Goal: Task Accomplishment & Management: Manage account settings

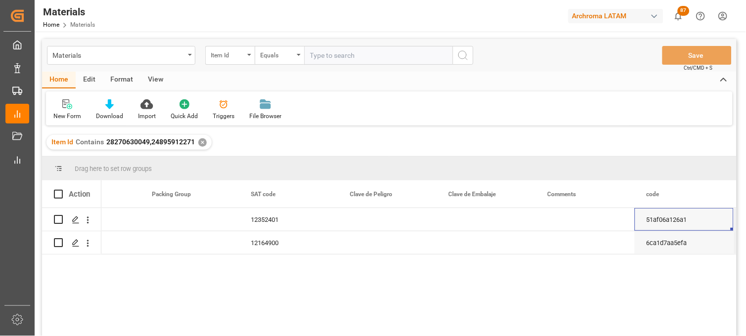
scroll to position [0, 950]
click at [261, 243] on div "12164900" at bounding box center [288, 242] width 99 height 23
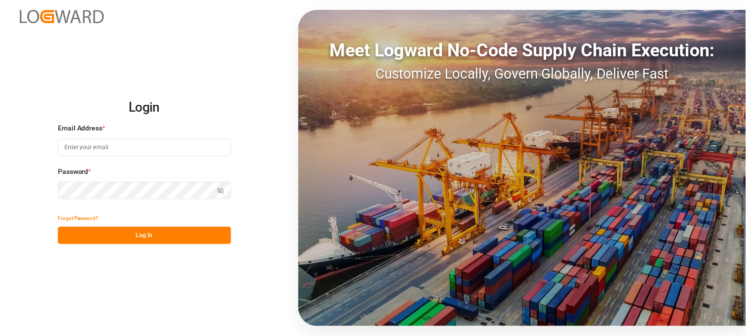
type input "erika.cervantes@leschaco.com"
click at [126, 230] on button "Log In" at bounding box center [144, 235] width 173 height 17
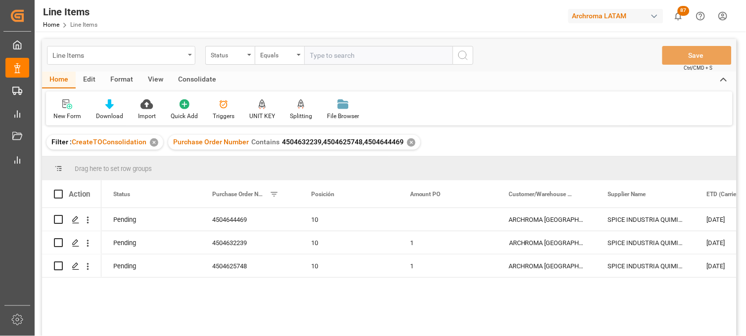
click at [184, 53] on div "Line Items" at bounding box center [118, 54] width 132 height 12
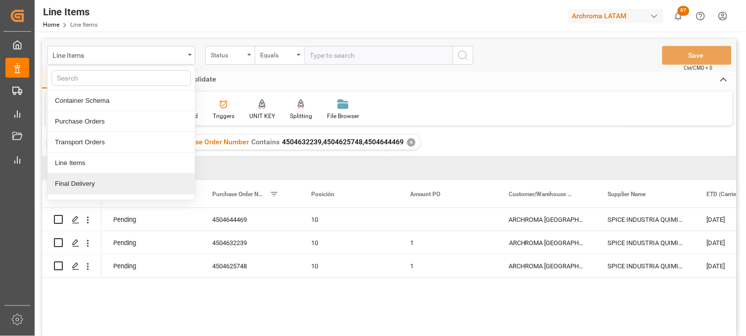
click at [100, 183] on div "Final Delivery" at bounding box center [120, 184] width 147 height 21
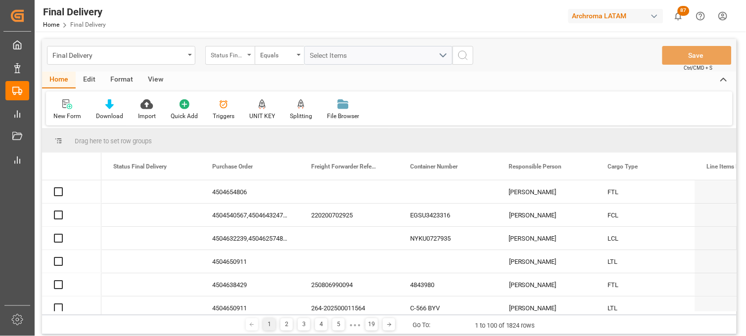
click at [250, 58] on div "Status Final Delivery" at bounding box center [229, 55] width 49 height 19
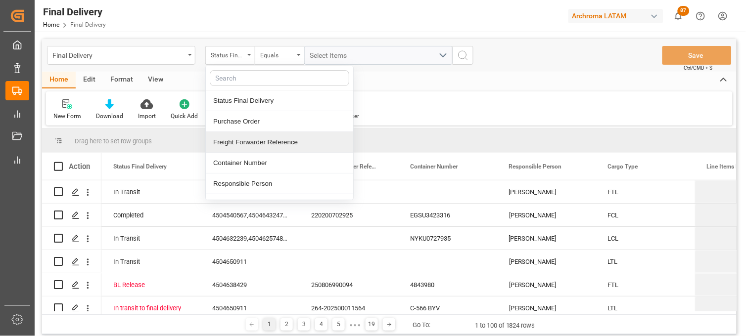
click at [257, 144] on div "Freight Forwarder Reference" at bounding box center [279, 142] width 147 height 21
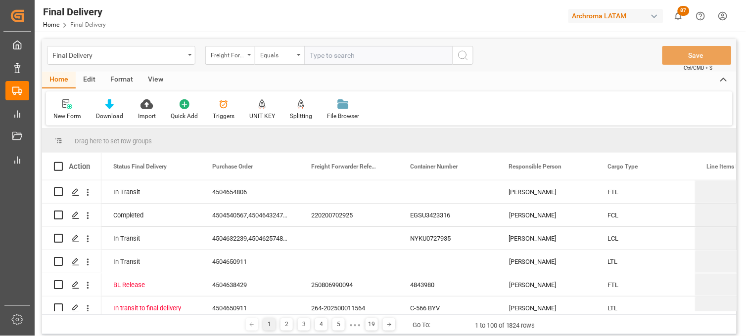
click at [320, 53] on input "text" at bounding box center [378, 55] width 148 height 19
type input "250806900298"
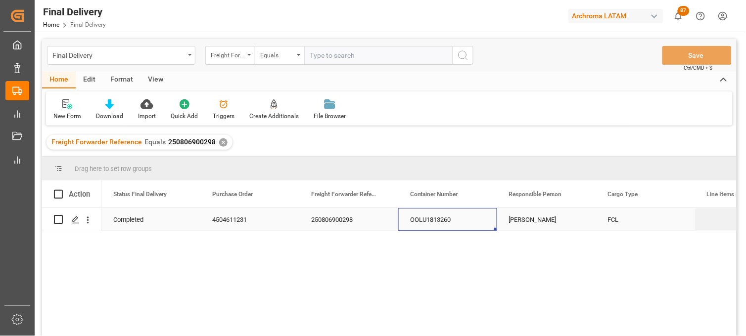
click at [428, 224] on div "OOLU1813260" at bounding box center [447, 219] width 99 height 23
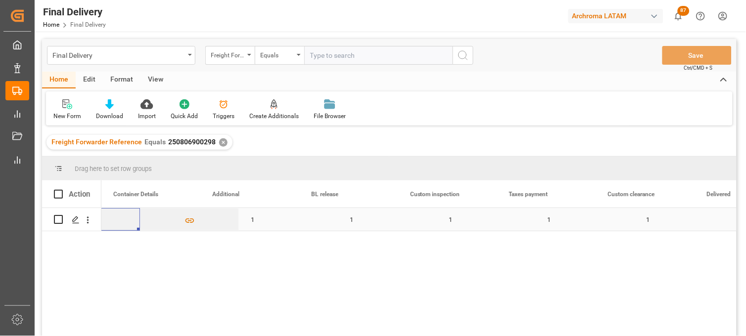
scroll to position [0, 3757]
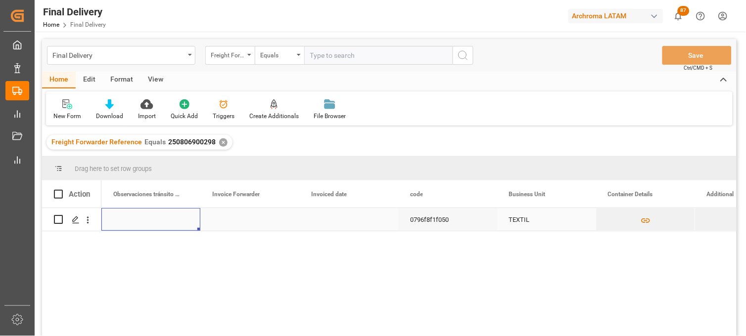
click at [249, 214] on div "Press SPACE to select this row." at bounding box center [249, 219] width 99 height 23
click at [249, 214] on div "Press SPACE to select this row." at bounding box center [249, 225] width 99 height 35
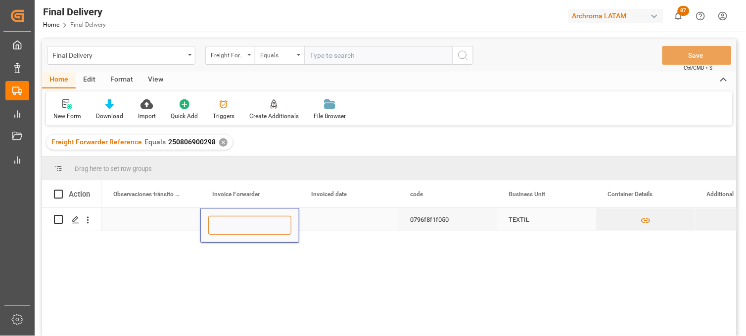
click at [247, 218] on input "Press SPACE to select this row." at bounding box center [249, 225] width 83 height 19
paste input "LM453042"
type input "LM453042"
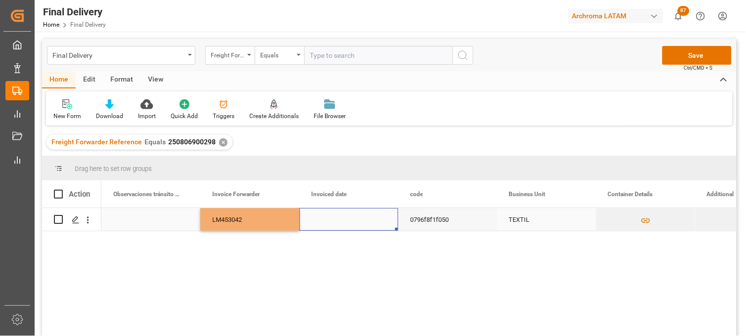
click at [325, 217] on div "Press SPACE to select this row." at bounding box center [348, 219] width 99 height 23
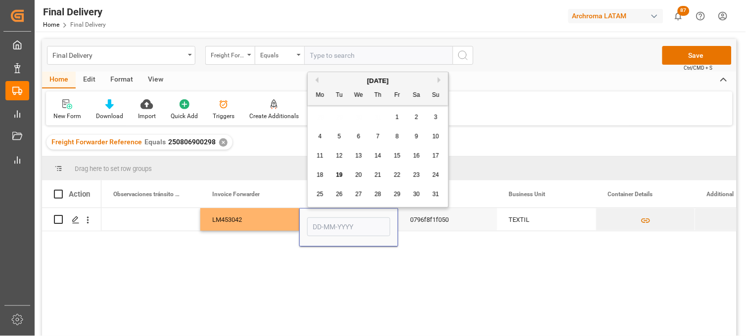
click at [335, 175] on div "19" at bounding box center [339, 176] width 12 height 12
type input "19-08-2025"
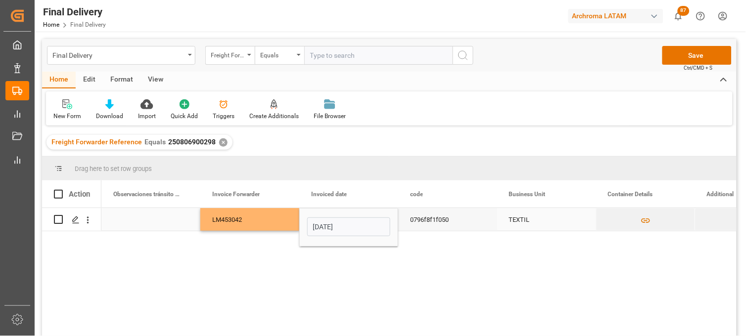
click at [256, 214] on div "LM453042" at bounding box center [249, 219] width 99 height 23
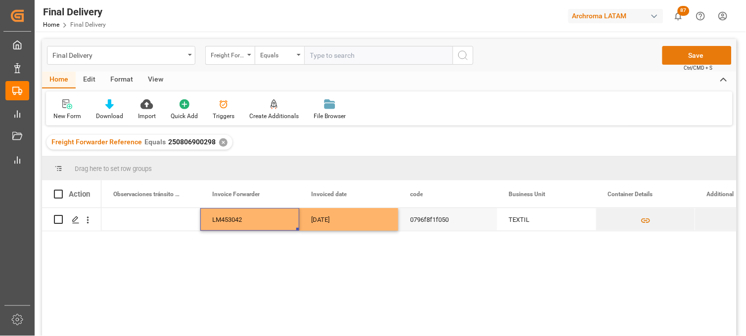
click at [671, 58] on button "Save" at bounding box center [696, 55] width 69 height 19
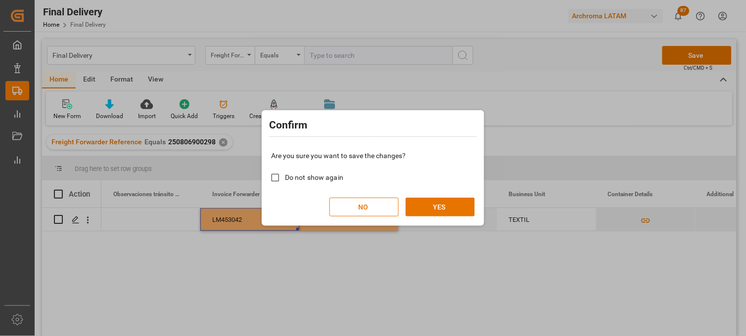
click at [281, 178] on input "Do not show again" at bounding box center [274, 177] width 19 height 19
checkbox input "true"
click at [451, 210] on button "YES" at bounding box center [439, 207] width 69 height 19
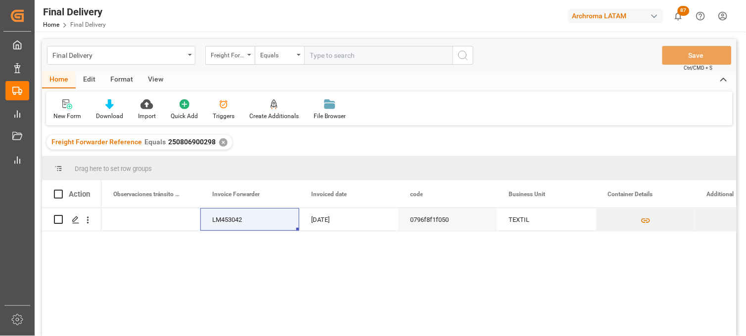
click at [220, 143] on div "✕" at bounding box center [223, 142] width 8 height 8
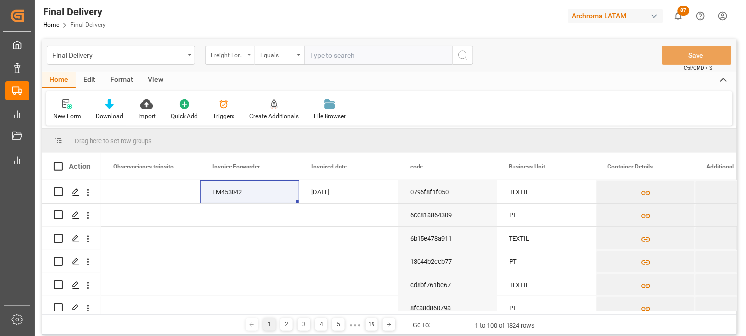
click at [250, 58] on div "Freight Forwarder Reference" at bounding box center [229, 55] width 49 height 19
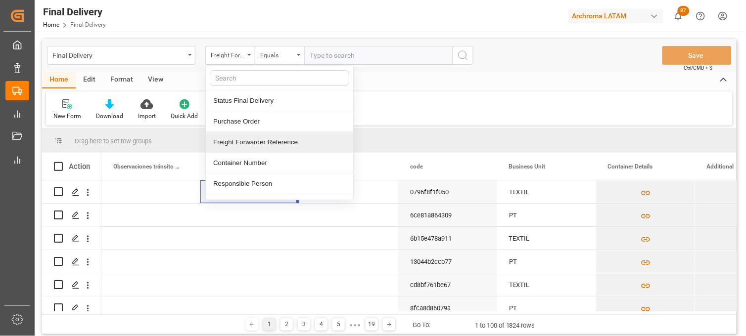
click at [253, 146] on div "Freight Forwarder Reference" at bounding box center [279, 142] width 147 height 21
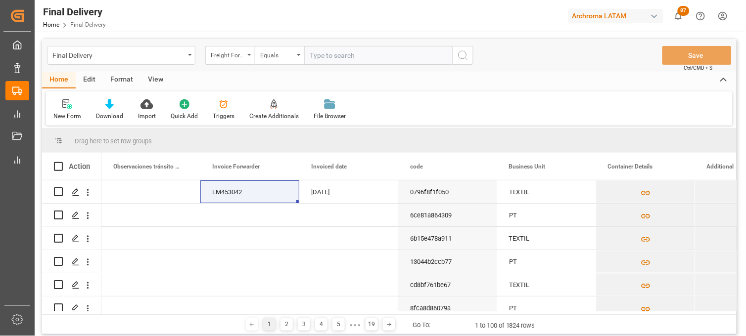
click at [320, 60] on input "text" at bounding box center [378, 55] width 148 height 19
paste input "250806900303"
type input "250806900303"
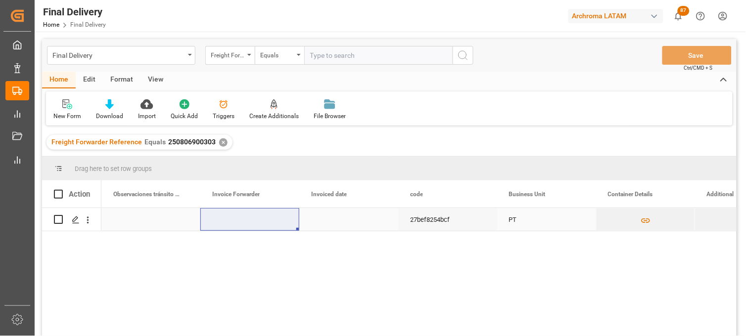
click at [224, 221] on div "Press SPACE to select this row." at bounding box center [249, 219] width 99 height 23
click at [224, 220] on div "Press SPACE to select this row." at bounding box center [249, 219] width 99 height 23
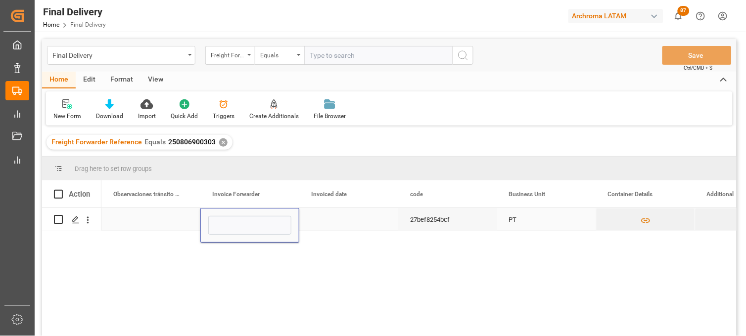
click at [224, 220] on input "Press SPACE to select this row." at bounding box center [249, 225] width 83 height 19
paste input "LM452768"
type input "LM452767,LM452768"
click at [328, 220] on div "Press SPACE to select this row." at bounding box center [348, 219] width 99 height 23
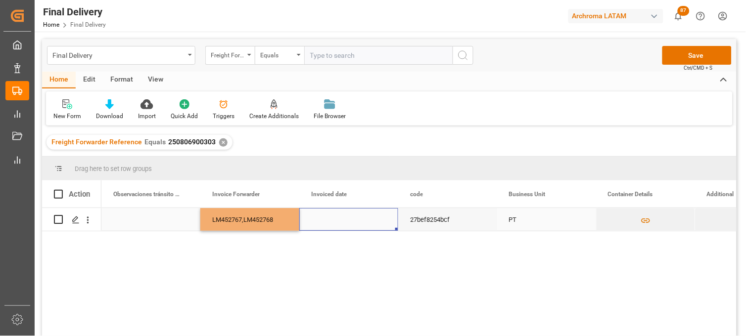
click at [328, 219] on div "Press SPACE to select this row." at bounding box center [348, 219] width 99 height 23
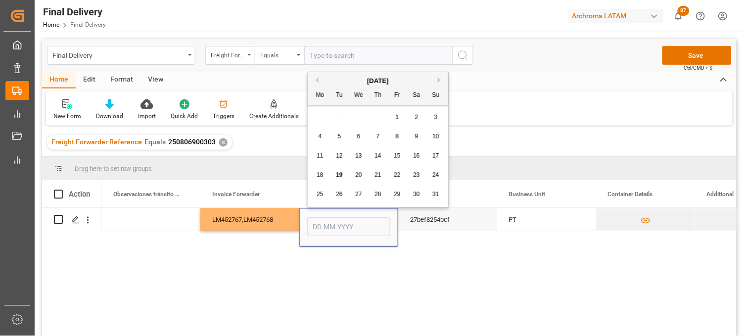
click at [320, 178] on span "18" at bounding box center [319, 175] width 6 height 7
type input "[DATE]"
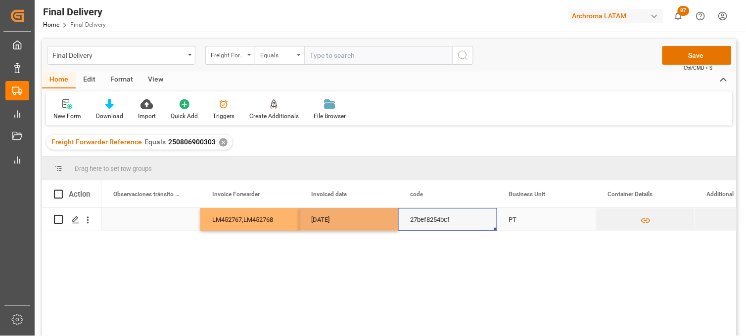
click at [418, 224] on div "27bef8254bcf" at bounding box center [447, 219] width 99 height 23
click at [671, 49] on button "Save" at bounding box center [696, 55] width 69 height 19
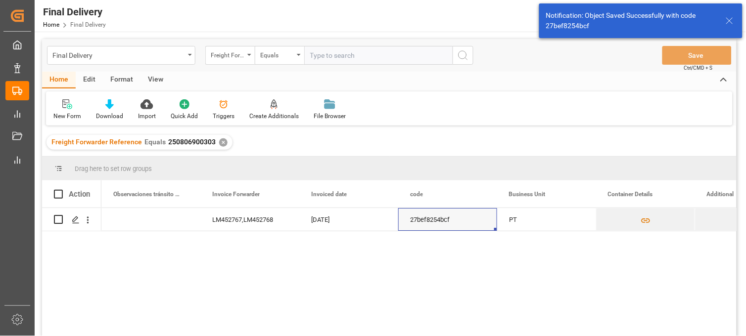
click at [57, 195] on span at bounding box center [58, 194] width 9 height 9
click at [61, 190] on input "checkbox" at bounding box center [61, 190] width 0 height 0
checkbox input "true"
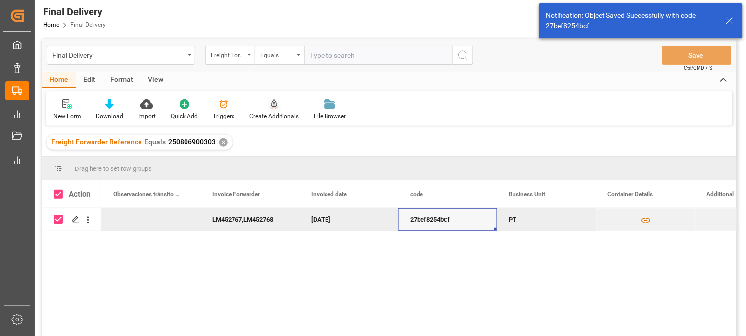
click at [258, 102] on div at bounding box center [273, 104] width 49 height 10
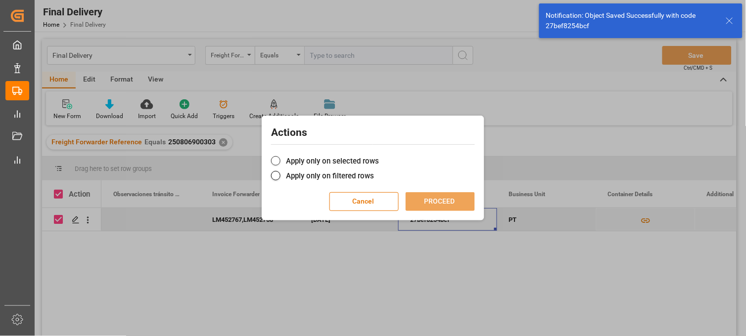
click at [289, 163] on label "Apply only on selected rows" at bounding box center [373, 161] width 204 height 12
click at [379, 156] on input "Apply only on selected rows" at bounding box center [379, 156] width 0 height 0
click at [414, 204] on button "PROCEED" at bounding box center [439, 201] width 69 height 19
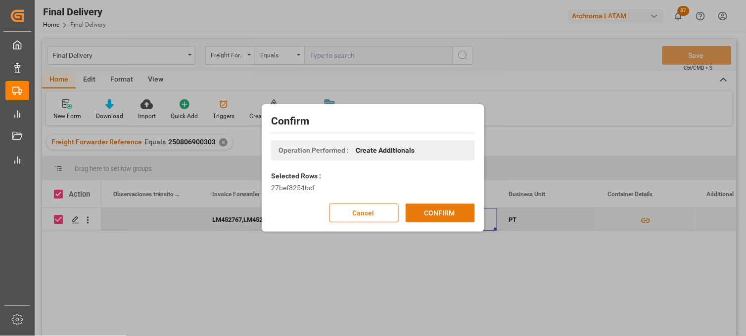
click at [436, 211] on button "CONFIRM" at bounding box center [439, 213] width 69 height 19
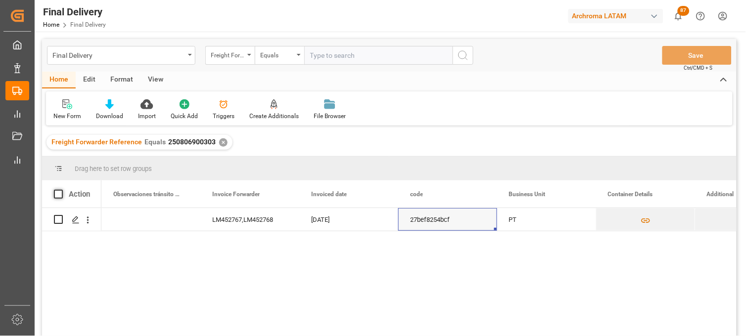
click at [61, 194] on span at bounding box center [58, 194] width 9 height 9
click at [61, 190] on input "checkbox" at bounding box center [61, 190] width 0 height 0
checkbox input "true"
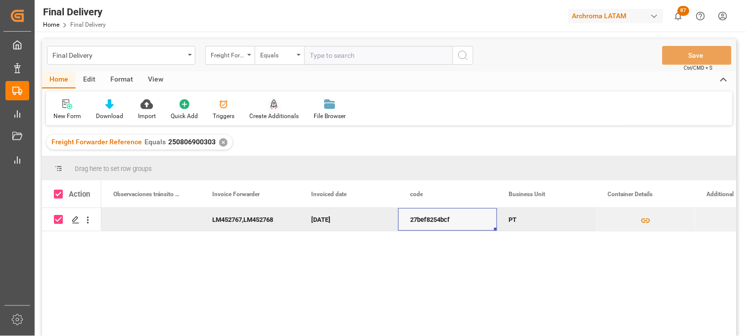
click at [275, 105] on div at bounding box center [273, 104] width 49 height 10
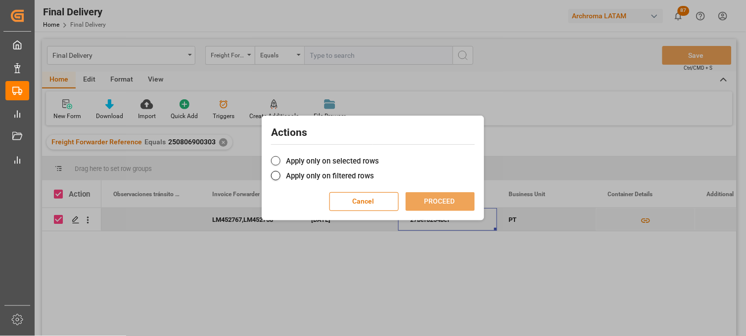
click at [285, 158] on label "Apply only on selected rows" at bounding box center [373, 161] width 204 height 12
click at [379, 156] on input "Apply only on selected rows" at bounding box center [379, 156] width 0 height 0
click at [432, 199] on button "PROCEED" at bounding box center [439, 201] width 69 height 19
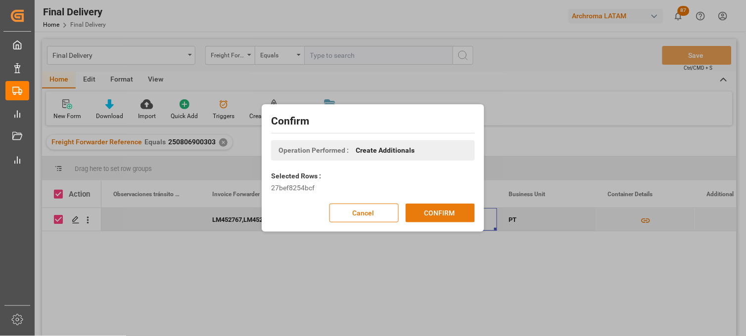
click at [450, 214] on button "CONFIRM" at bounding box center [439, 213] width 69 height 19
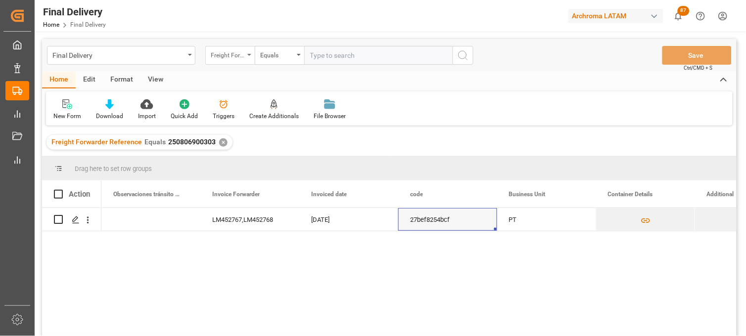
click at [244, 60] on div "Freight Forwarder Reference" at bounding box center [229, 55] width 49 height 19
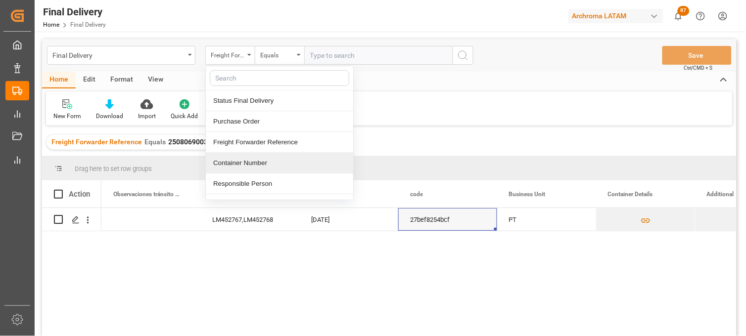
drag, startPoint x: 237, startPoint y: 161, endPoint x: 244, endPoint y: 151, distance: 11.8
click at [238, 161] on div "Container Number" at bounding box center [279, 163] width 147 height 21
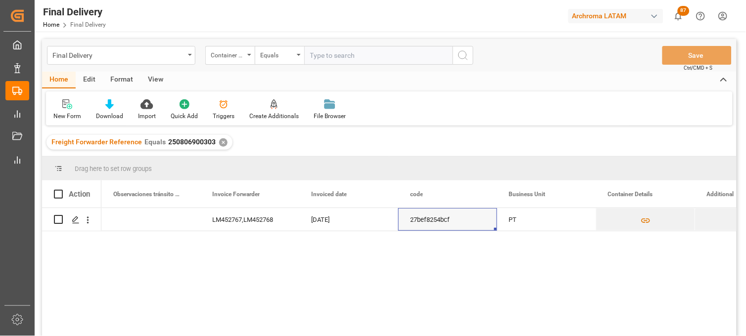
click at [318, 61] on input "text" at bounding box center [378, 55] width 148 height 19
paste input "NPCU4560068"
type input "NPCU4560068"
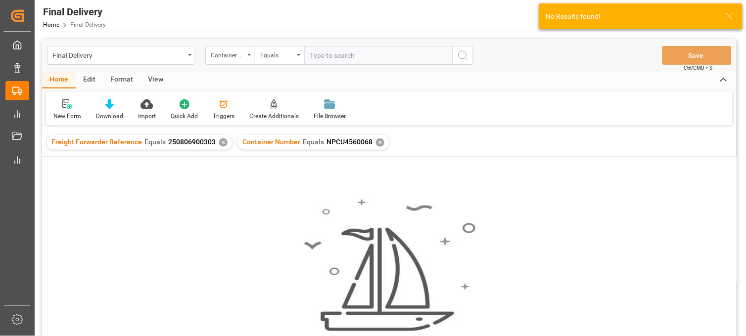
click at [220, 142] on div "✕" at bounding box center [223, 142] width 8 height 8
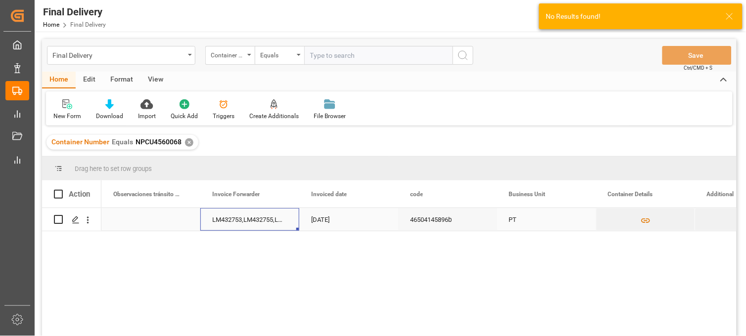
click at [246, 220] on div "LM432753,LM432755,LM439779" at bounding box center [249, 219] width 99 height 23
click at [264, 220] on div "LM432753,LM432755,LM439779" at bounding box center [249, 219] width 99 height 23
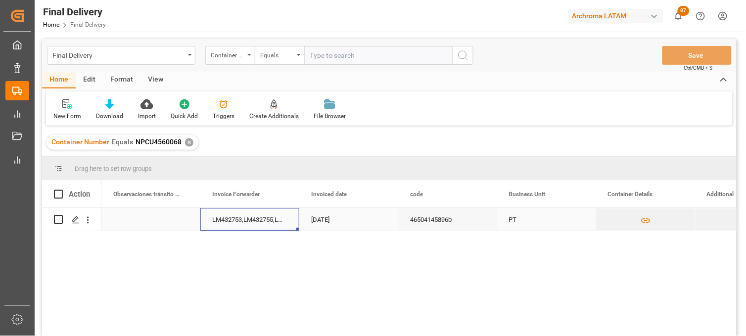
click at [264, 220] on div "LM432753,LM432755,LM439779" at bounding box center [249, 219] width 99 height 23
drag, startPoint x: 264, startPoint y: 223, endPoint x: 291, endPoint y: 224, distance: 26.7
click at [291, 224] on div "LM432753,LM432755,LM439779" at bounding box center [249, 225] width 99 height 35
click at [287, 225] on input "LM432753,LM432755,LM439779" at bounding box center [249, 225] width 83 height 19
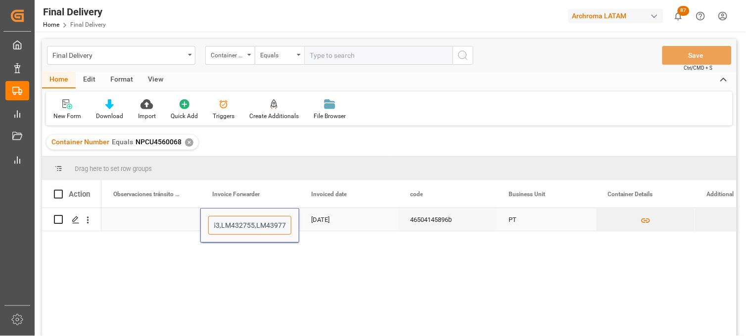
scroll to position [0, 32]
drag, startPoint x: 249, startPoint y: 227, endPoint x: 293, endPoint y: 227, distance: 43.5
click at [293, 227] on div "LM432753,LM432755,LM439779," at bounding box center [249, 225] width 99 height 35
click at [288, 224] on input "LM432753,LM432755,LM439779," at bounding box center [249, 225] width 83 height 19
paste input "LM452804"
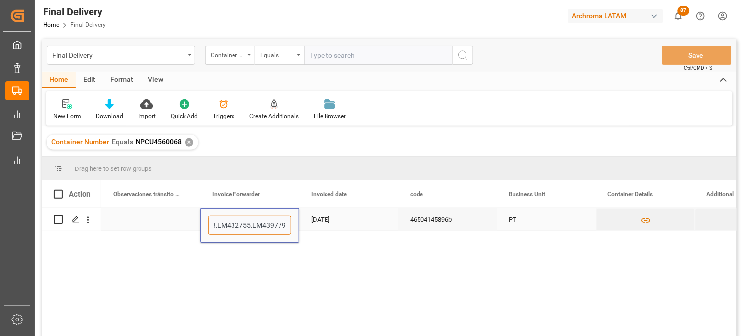
type input "LM432753,LM432755,LM439779,LM452804"
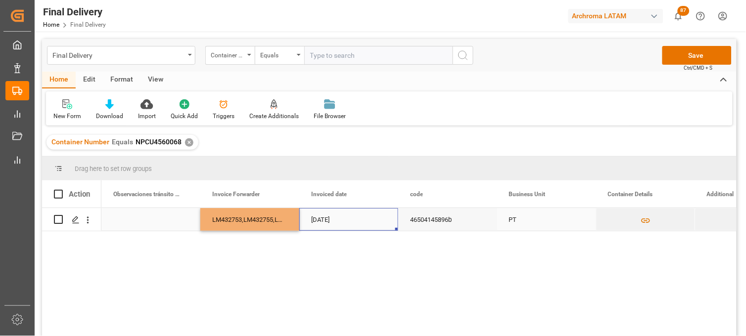
click at [329, 224] on div "13-02-2025" at bounding box center [348, 219] width 99 height 23
click at [671, 60] on button "Save" at bounding box center [696, 55] width 69 height 19
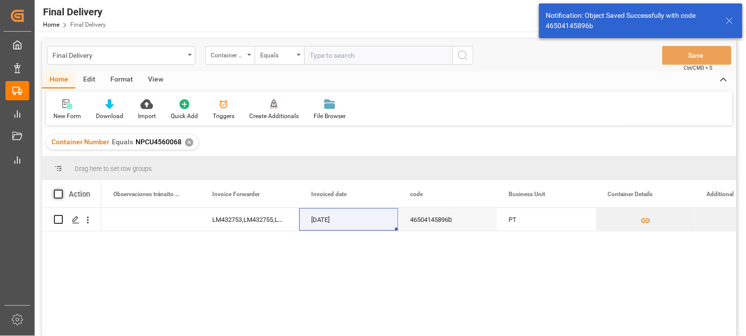
click at [58, 194] on span at bounding box center [58, 194] width 9 height 9
click at [61, 190] on input "checkbox" at bounding box center [61, 190] width 0 height 0
checkbox input "true"
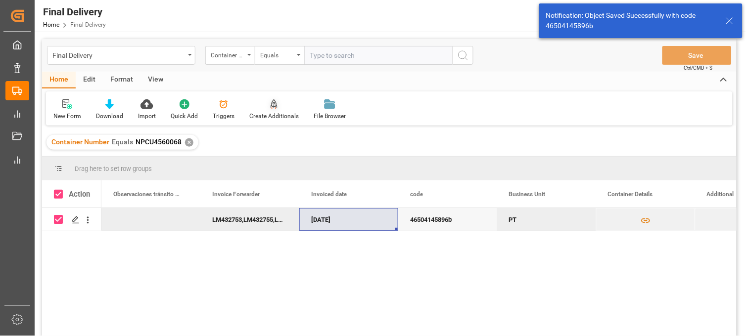
click at [270, 107] on icon at bounding box center [273, 104] width 7 height 10
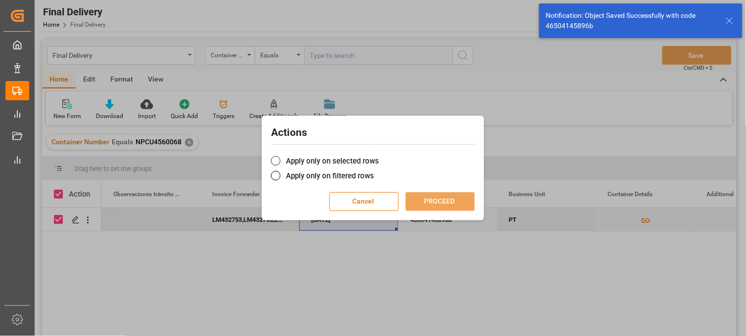
click at [293, 161] on label "Apply only on selected rows" at bounding box center [373, 161] width 204 height 12
click at [379, 156] on input "Apply only on selected rows" at bounding box center [379, 156] width 0 height 0
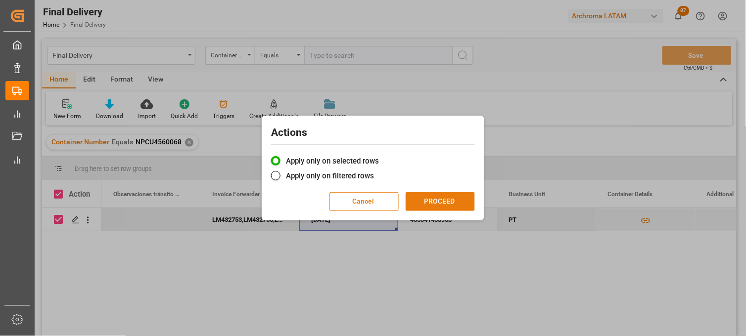
click at [444, 201] on button "PROCEED" at bounding box center [439, 201] width 69 height 19
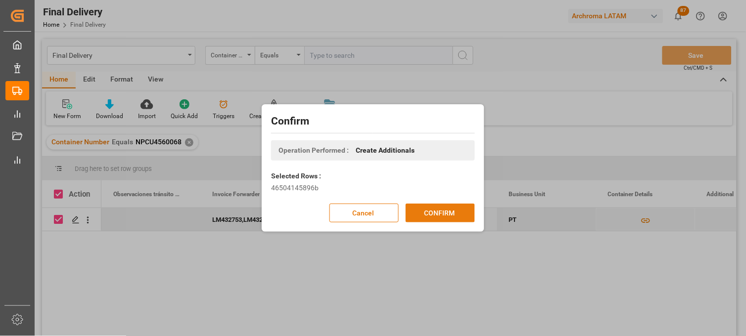
click at [433, 212] on button "CONFIRM" at bounding box center [439, 213] width 69 height 19
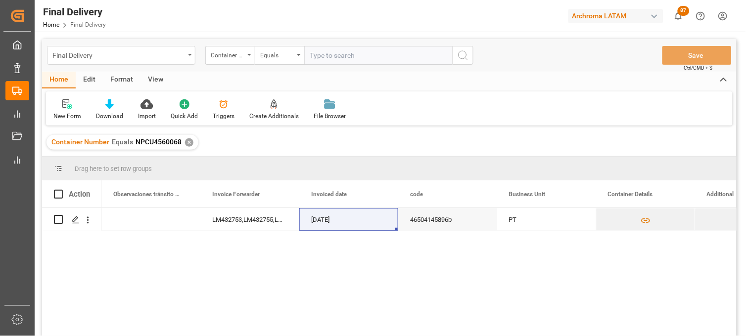
click at [130, 55] on div "Final Delivery" at bounding box center [118, 54] width 132 height 12
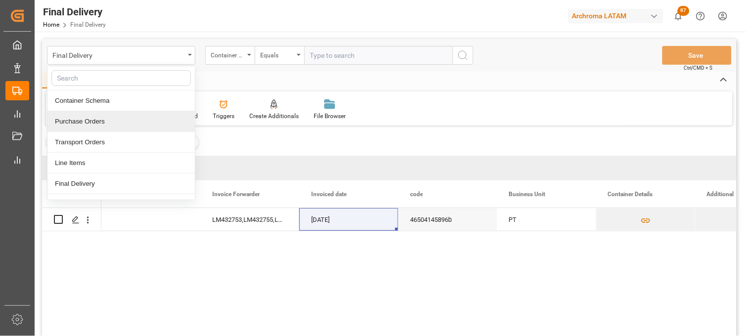
click at [95, 129] on div "Purchase Orders" at bounding box center [120, 121] width 147 height 21
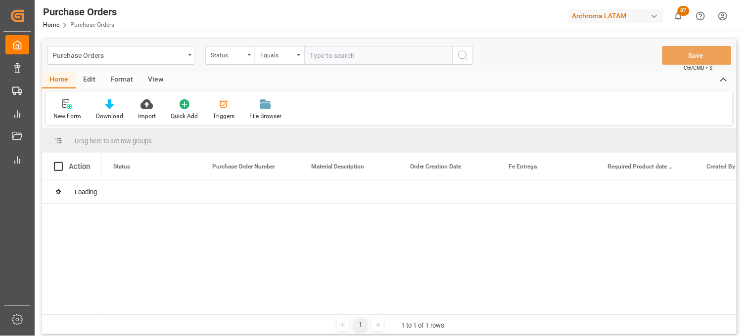
click at [248, 59] on div "Status" at bounding box center [229, 55] width 49 height 19
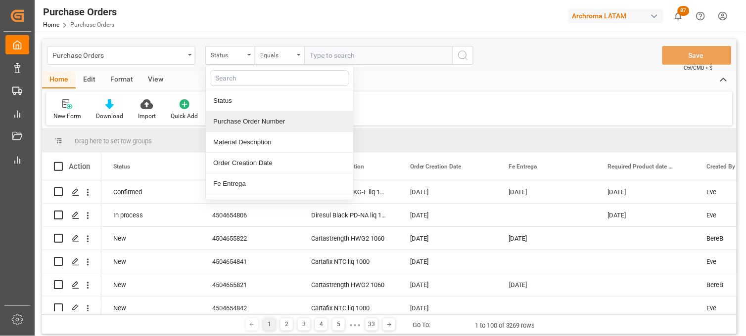
click at [242, 123] on div "Purchase Order Number" at bounding box center [279, 121] width 147 height 21
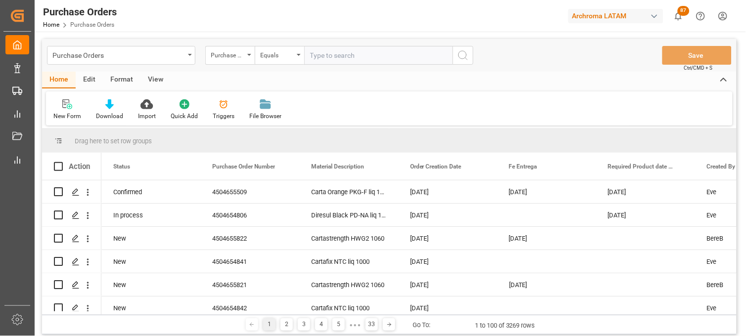
click at [317, 54] on input "text" at bounding box center [378, 55] width 148 height 19
paste input "4504643750"
type input "4504643750"
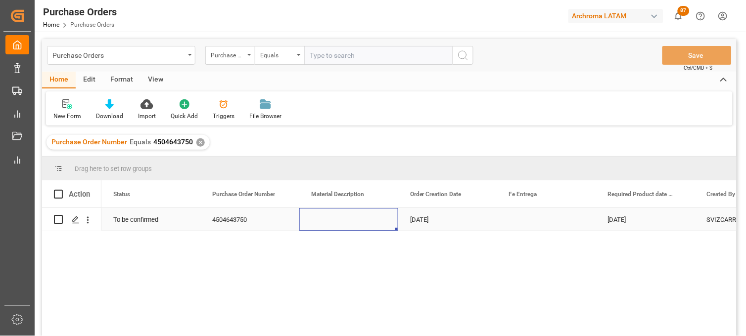
click at [341, 220] on div "Press SPACE to select this row." at bounding box center [348, 219] width 99 height 23
click at [525, 222] on div "Press SPACE to select this row." at bounding box center [546, 219] width 99 height 23
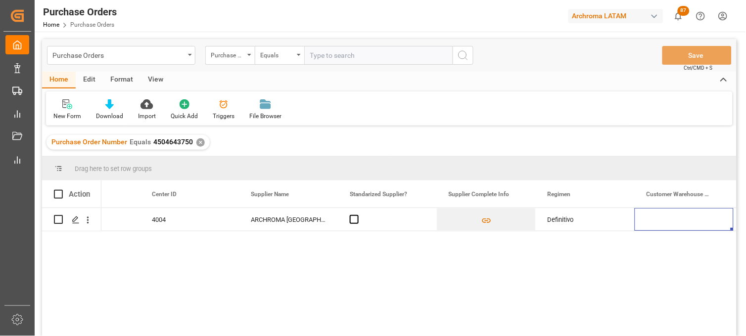
scroll to position [0, 1445]
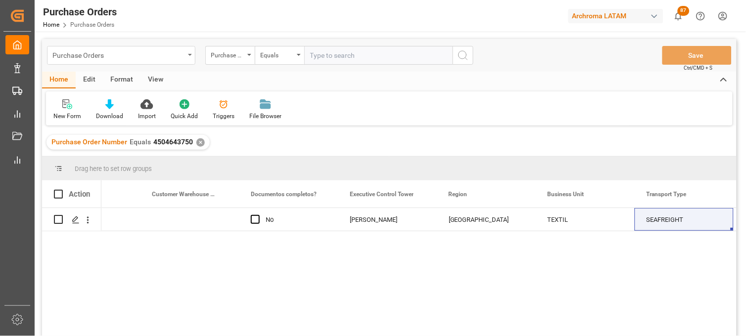
click at [137, 60] on div "Purchase Orders" at bounding box center [118, 54] width 132 height 12
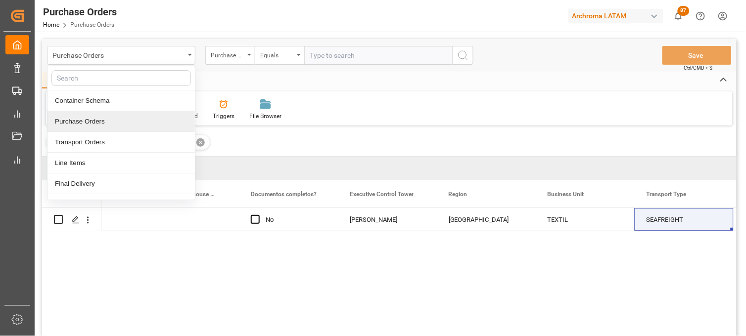
click at [99, 121] on div "Purchase Orders" at bounding box center [120, 121] width 147 height 21
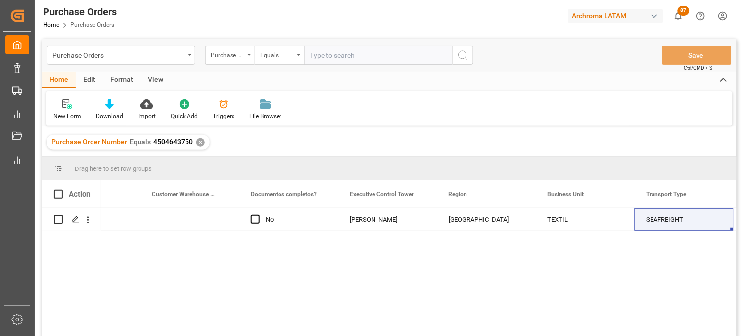
click at [199, 142] on div "✕" at bounding box center [200, 142] width 8 height 8
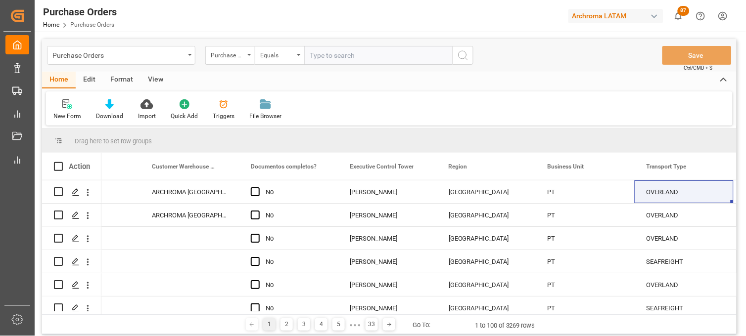
click at [315, 55] on input "text" at bounding box center [378, 55] width 148 height 19
paste input "4504648609"
type input "4504648609"
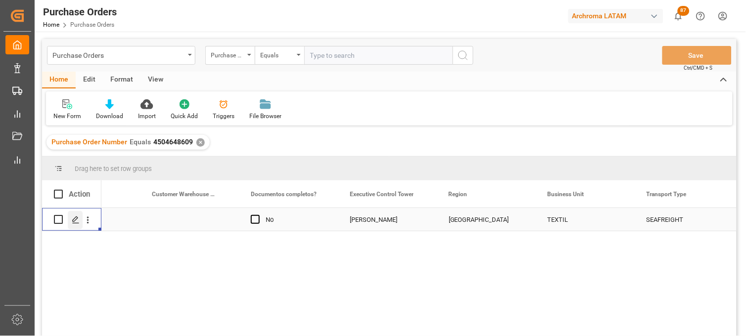
click at [78, 221] on icon "Press SPACE to select this row." at bounding box center [76, 220] width 8 height 8
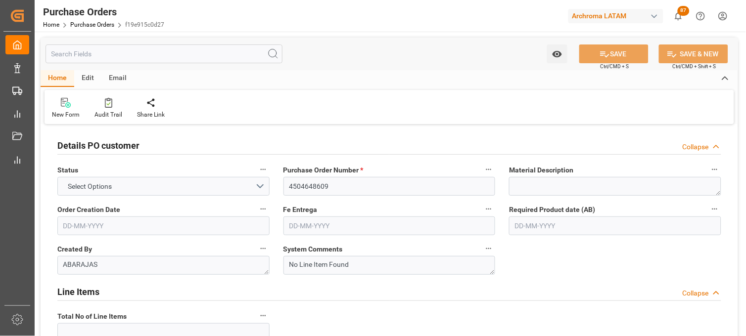
type input "1"
type input "27-07-2025"
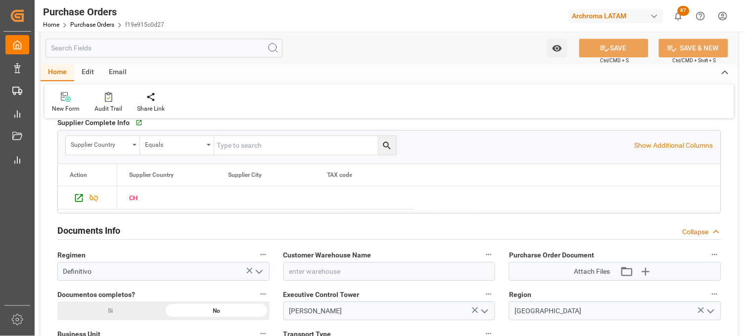
scroll to position [549, 0]
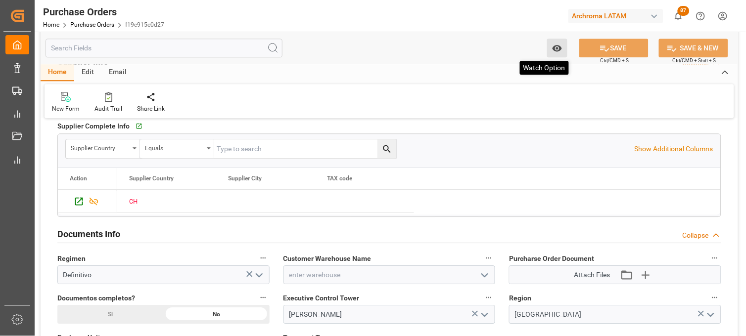
click at [550, 55] on button "Watch Option" at bounding box center [557, 48] width 20 height 19
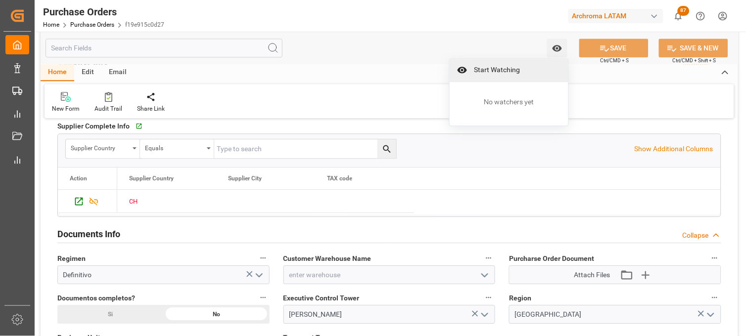
click at [500, 68] on span "Start Watching" at bounding box center [516, 70] width 90 height 10
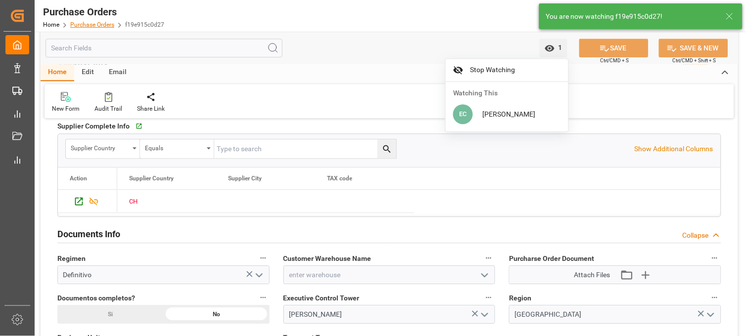
click at [88, 23] on link "Purchase Orders" at bounding box center [92, 24] width 44 height 7
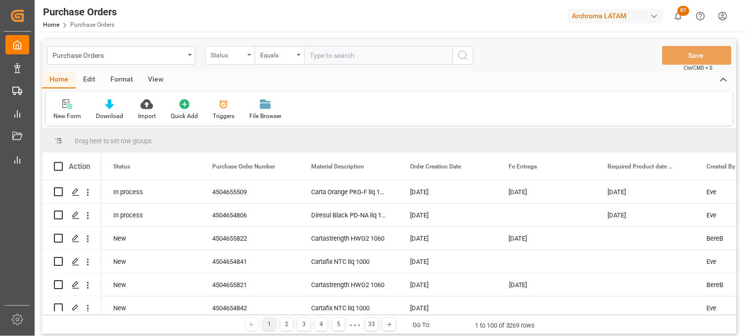
click at [244, 58] on div "Status" at bounding box center [228, 53] width 34 height 11
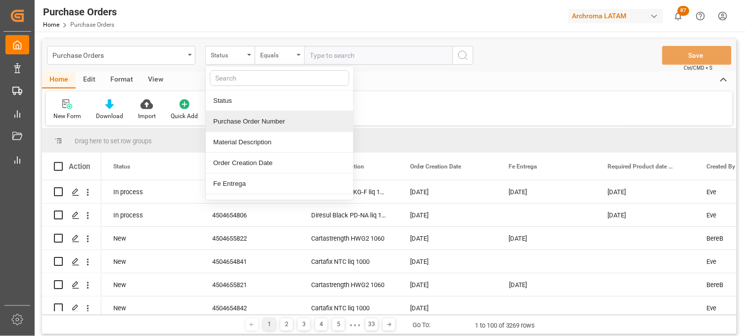
click at [258, 127] on div "Purchase Order Number" at bounding box center [279, 121] width 147 height 21
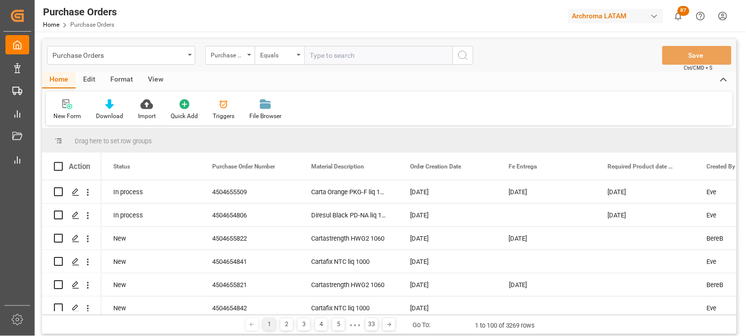
click at [313, 56] on input "text" at bounding box center [378, 55] width 148 height 19
paste input "4504642844"
type input "4504642844"
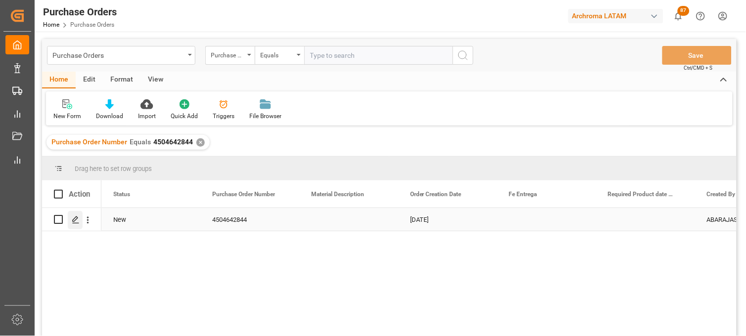
click at [80, 220] on div "Press SPACE to select this row." at bounding box center [75, 220] width 15 height 18
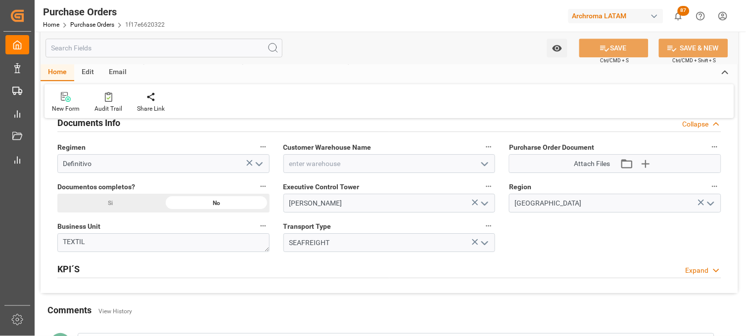
scroll to position [714, 0]
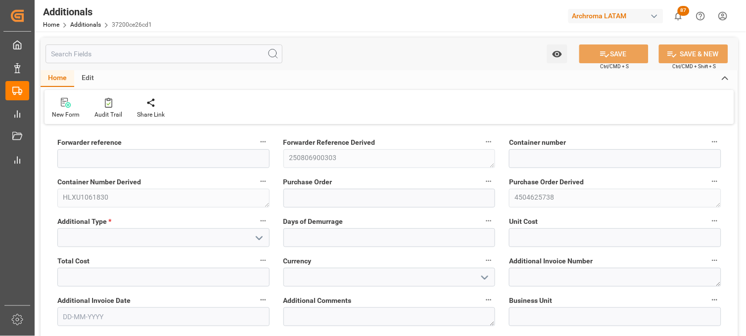
click at [260, 237] on icon "open menu" at bounding box center [259, 238] width 12 height 12
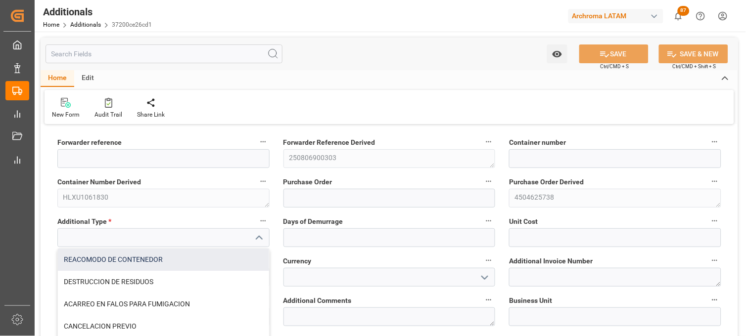
click at [148, 258] on div "REACOMODO DE CONTENEDOR" at bounding box center [163, 260] width 211 height 22
type input "REACOMODO DE CONTENEDOR"
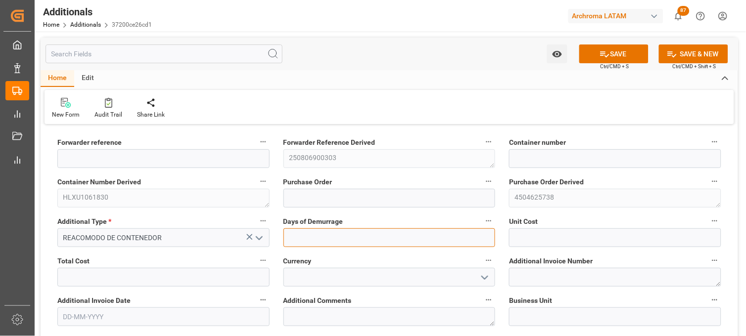
click at [354, 230] on input "text" at bounding box center [389, 237] width 212 height 19
type input "1"
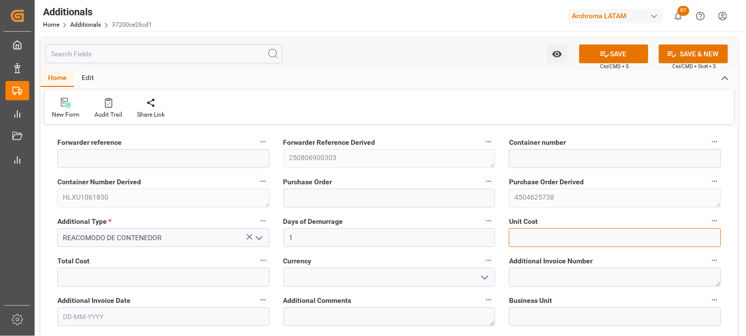
click at [530, 236] on input "text" at bounding box center [615, 237] width 212 height 19
type input "4045.55"
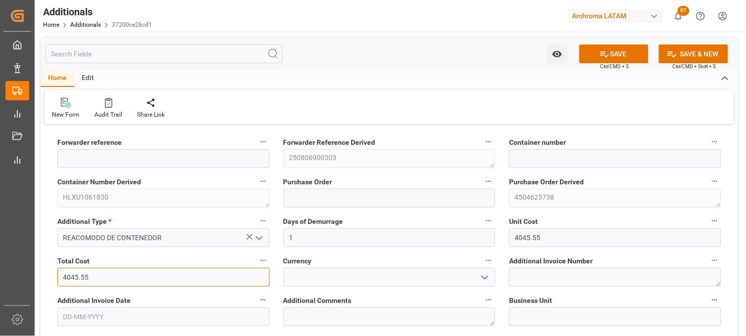
type input "4045.55"
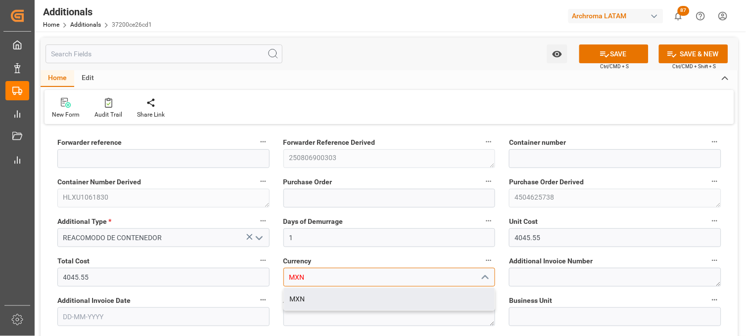
type input "MXN"
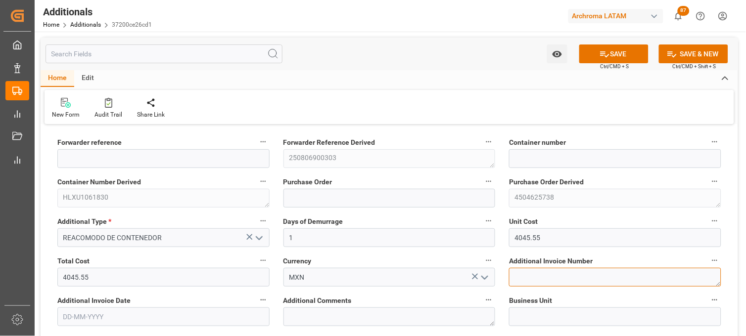
click at [561, 279] on textarea at bounding box center [615, 277] width 212 height 19
paste textarea "LM452767"
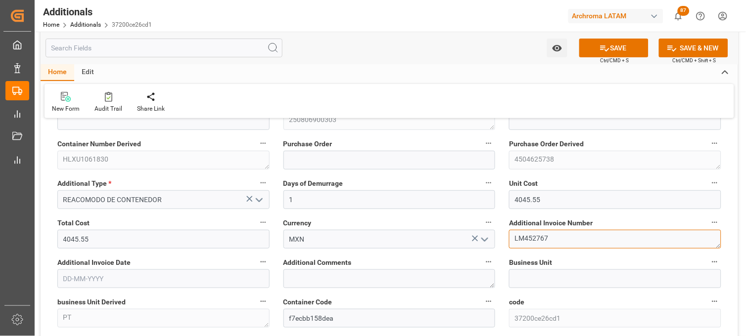
scroll to position [55, 0]
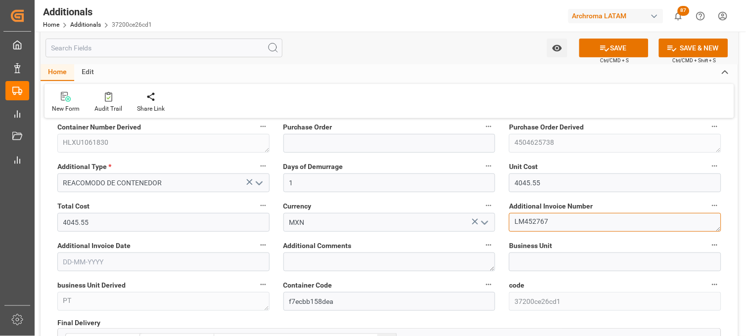
type textarea "LM452767"
click at [100, 263] on input "text" at bounding box center [163, 262] width 212 height 19
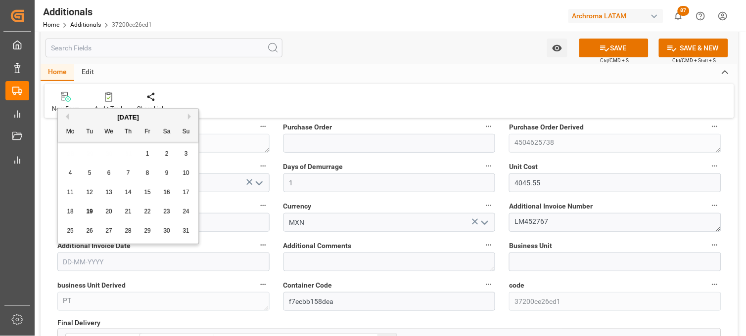
click at [73, 211] on span "18" at bounding box center [70, 211] width 6 height 7
type input "[DATE]"
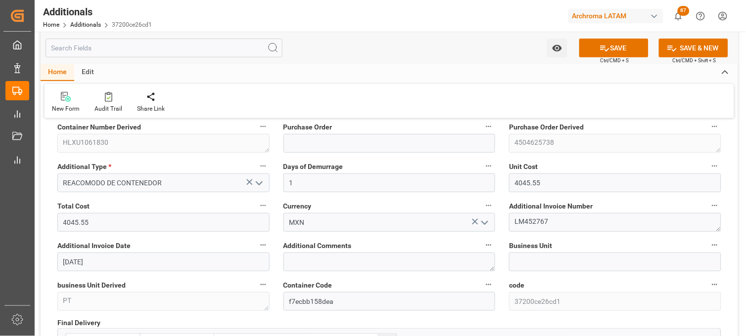
drag, startPoint x: 612, startPoint y: 50, endPoint x: 329, endPoint y: 52, distance: 283.3
click at [611, 50] on button "SAVE" at bounding box center [613, 48] width 69 height 19
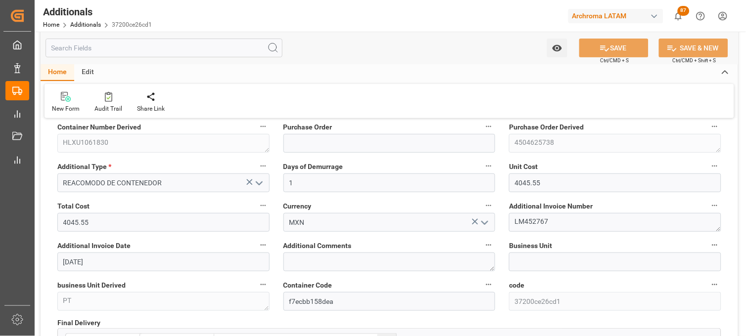
type input "250806900303"
type input "HLXU1061830"
type input "4504625738"
type input "PT"
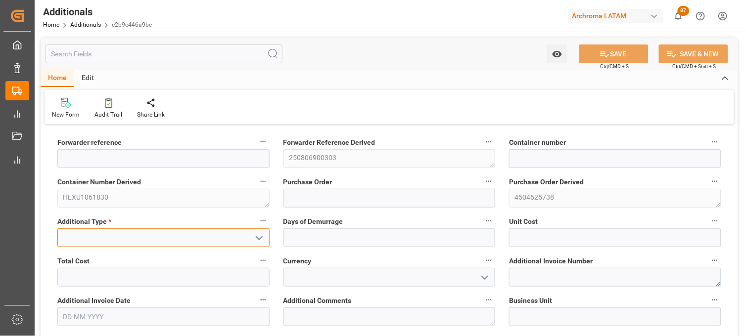
click at [183, 238] on input at bounding box center [163, 237] width 212 height 19
type input "c"
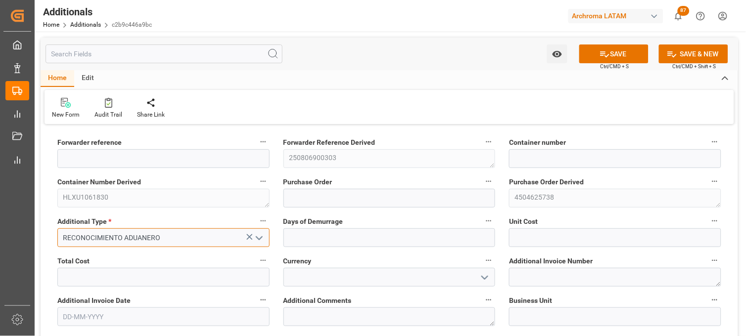
type input "RECONOCIMIENTO ADUANERO"
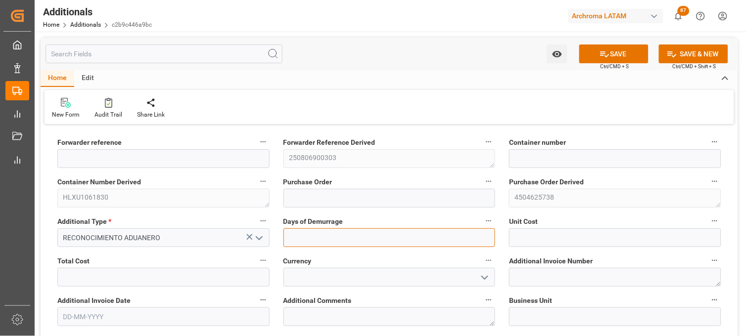
click at [329, 239] on input "text" at bounding box center [389, 237] width 212 height 19
type input "1"
drag, startPoint x: 502, startPoint y: 242, endPoint x: 515, endPoint y: 239, distance: 12.8
click at [503, 242] on div "Unit Cost" at bounding box center [615, 231] width 226 height 40
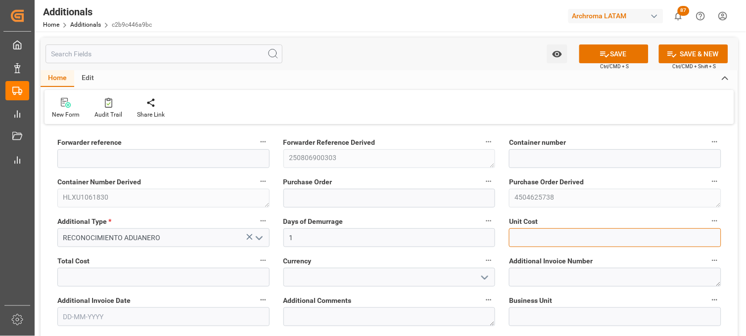
click at [516, 239] on input "text" at bounding box center [615, 237] width 212 height 19
type input "3024"
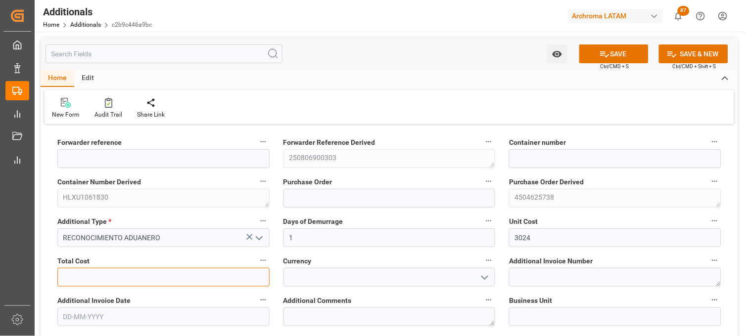
click at [136, 278] on input "text" at bounding box center [163, 277] width 212 height 19
type input "3024"
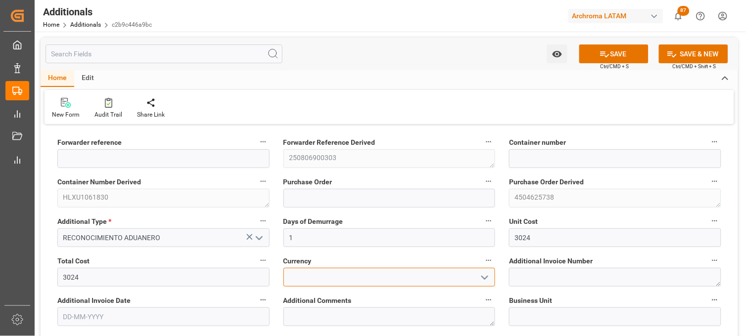
click at [302, 276] on input at bounding box center [389, 277] width 212 height 19
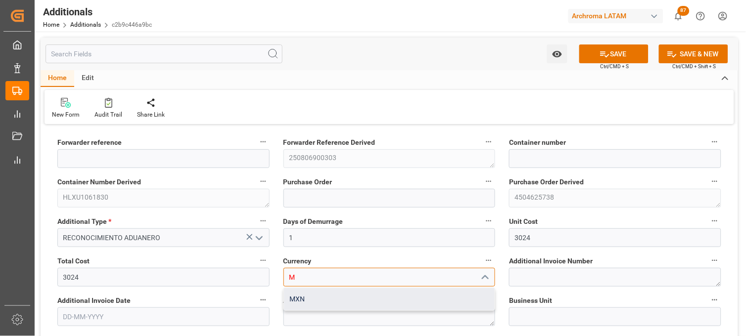
click at [291, 293] on div "MXN" at bounding box center [389, 299] width 211 height 22
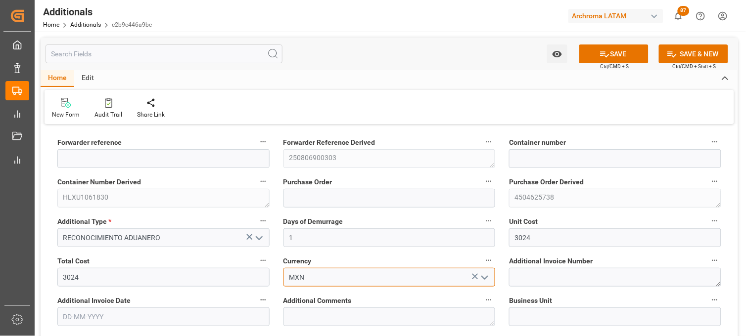
type input "MXN"
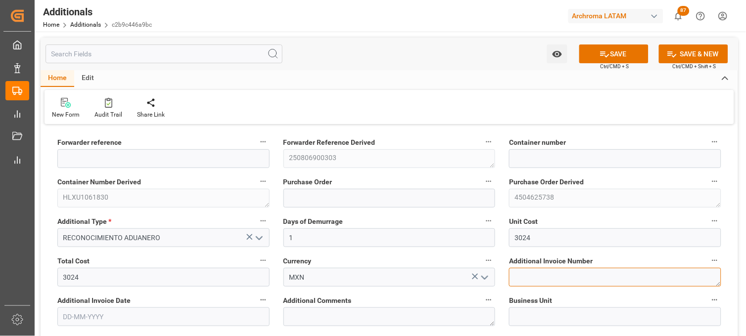
click at [517, 279] on textarea at bounding box center [615, 277] width 212 height 19
click at [528, 275] on textarea at bounding box center [615, 277] width 212 height 19
paste textarea "LM452767"
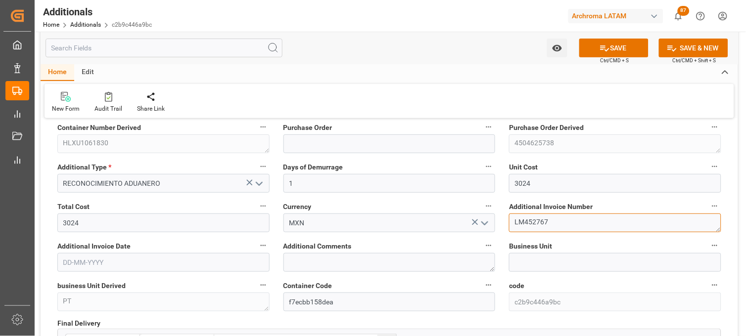
scroll to position [55, 0]
type textarea "LM452767"
click at [68, 264] on input "text" at bounding box center [163, 262] width 212 height 19
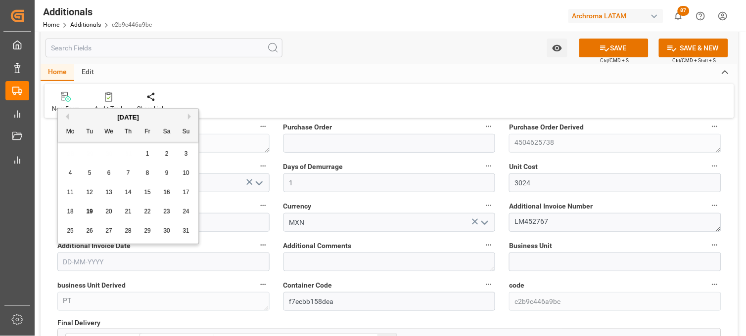
click at [63, 150] on div "28 29 30 31 1 2 3" at bounding box center [128, 153] width 135 height 19
click at [72, 216] on div "18" at bounding box center [70, 212] width 12 height 12
type input "[DATE]"
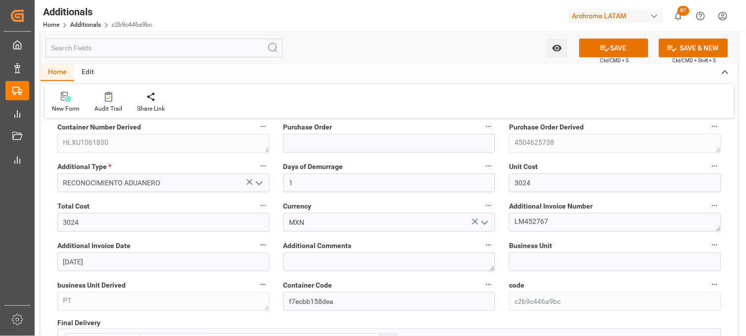
scroll to position [110, 0]
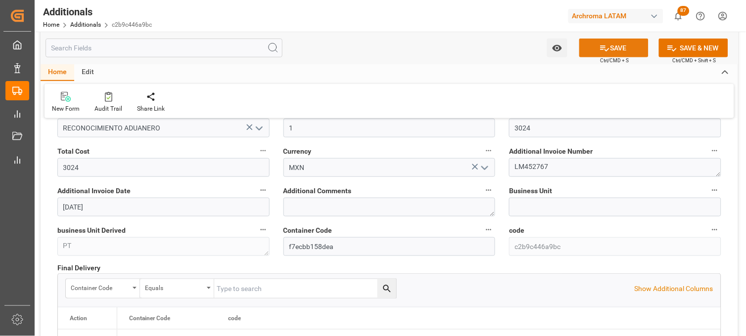
click at [596, 48] on button "SAVE" at bounding box center [613, 48] width 69 height 19
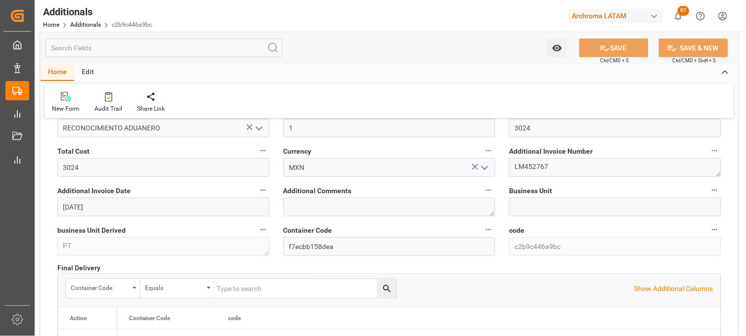
type input "250806900303"
type input "HLXU1061830"
type input "4504625738"
type input "PT"
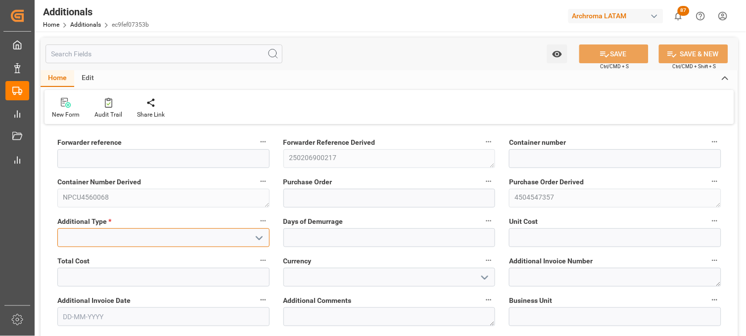
click at [147, 237] on input at bounding box center [163, 237] width 212 height 19
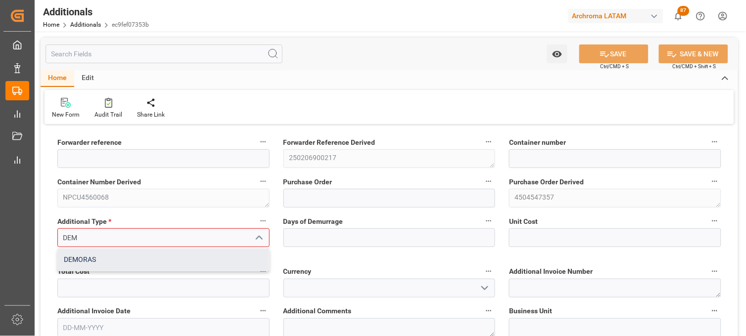
click at [154, 258] on div "DEMORAS" at bounding box center [163, 260] width 211 height 22
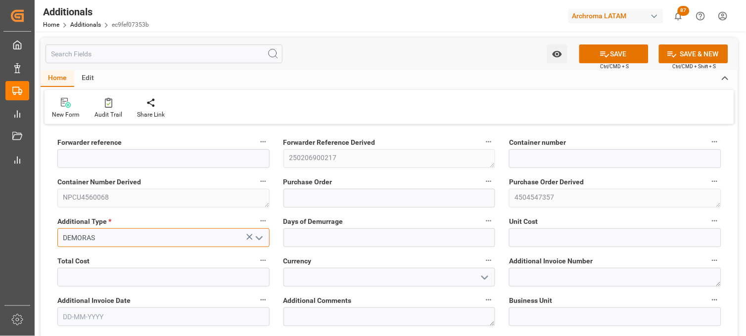
type input "DEMORAS"
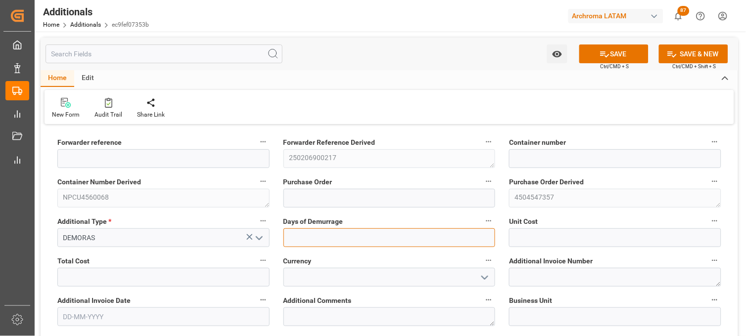
click at [308, 238] on input "text" at bounding box center [389, 237] width 212 height 19
type input "1"
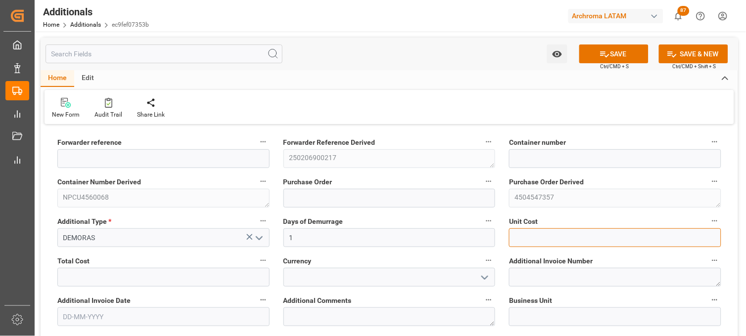
click at [522, 241] on input "text" at bounding box center [615, 237] width 212 height 19
click at [532, 240] on input "text" at bounding box center [615, 237] width 212 height 19
type input "950"
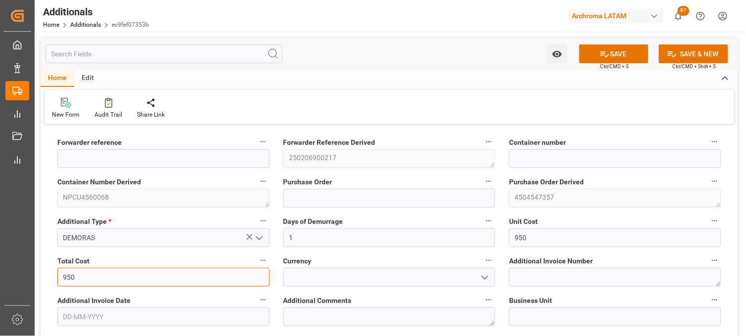
type input "950"
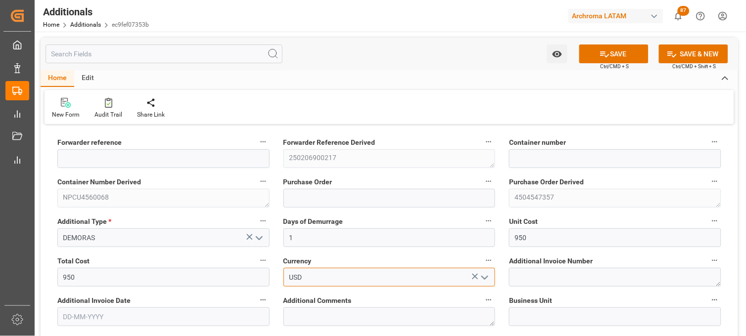
type input "USD"
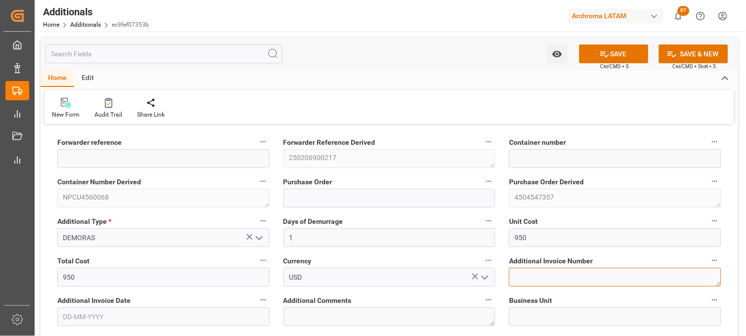
paste textarea "NPCU4560068"
type textarea "NPCU4560068"
click at [531, 275] on textarea "NPCU4560068" at bounding box center [615, 277] width 212 height 19
paste textarea "LM452804"
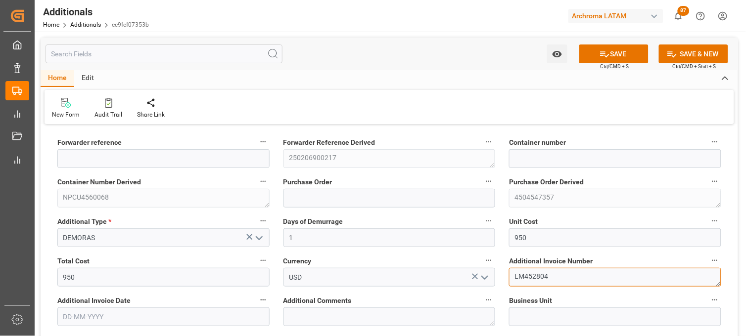
type textarea "LM452804"
click at [105, 310] on input "text" at bounding box center [163, 317] width 212 height 19
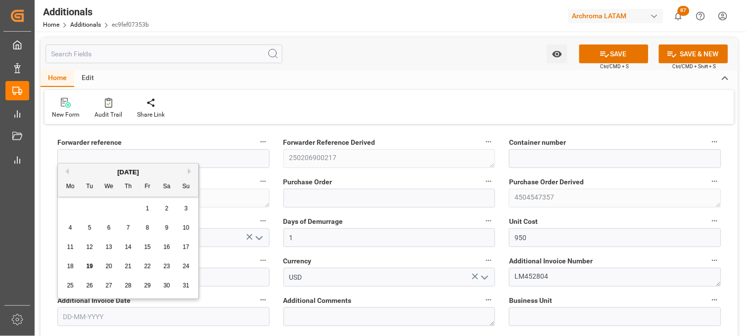
click at [74, 223] on div "4" at bounding box center [70, 228] width 12 height 12
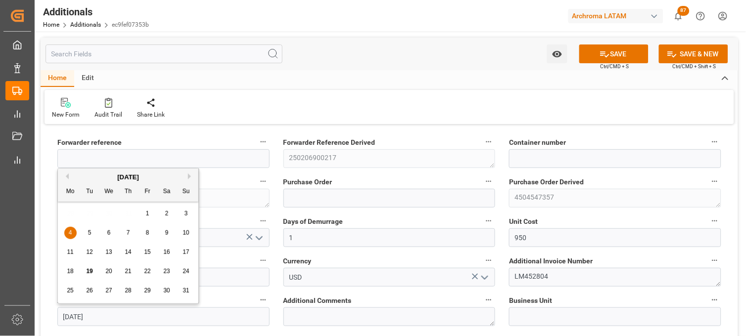
click at [67, 315] on input "[DATE]" at bounding box center [163, 317] width 212 height 19
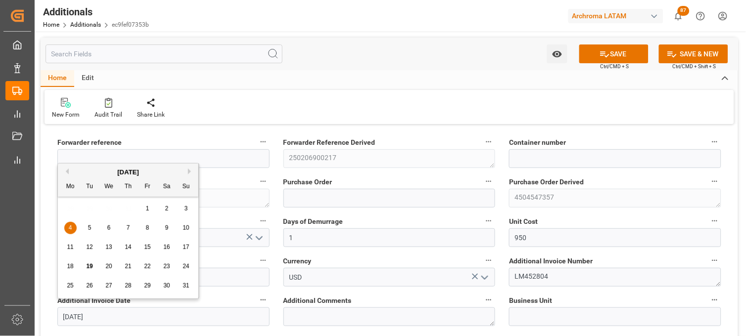
click at [72, 267] on span "18" at bounding box center [70, 266] width 6 height 7
type input "[DATE]"
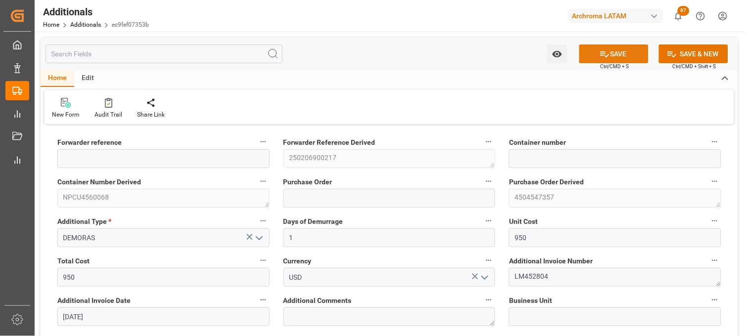
click at [621, 56] on button "SAVE" at bounding box center [613, 53] width 69 height 19
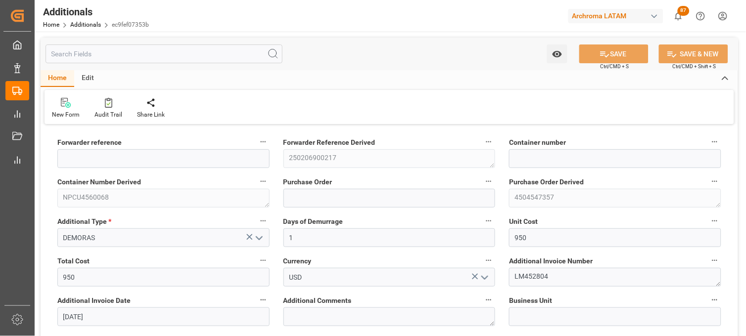
type input "250206900217"
type input "NPCU4560068"
type input "4504547357"
type input "PT"
